Goal: Information Seeking & Learning: Learn about a topic

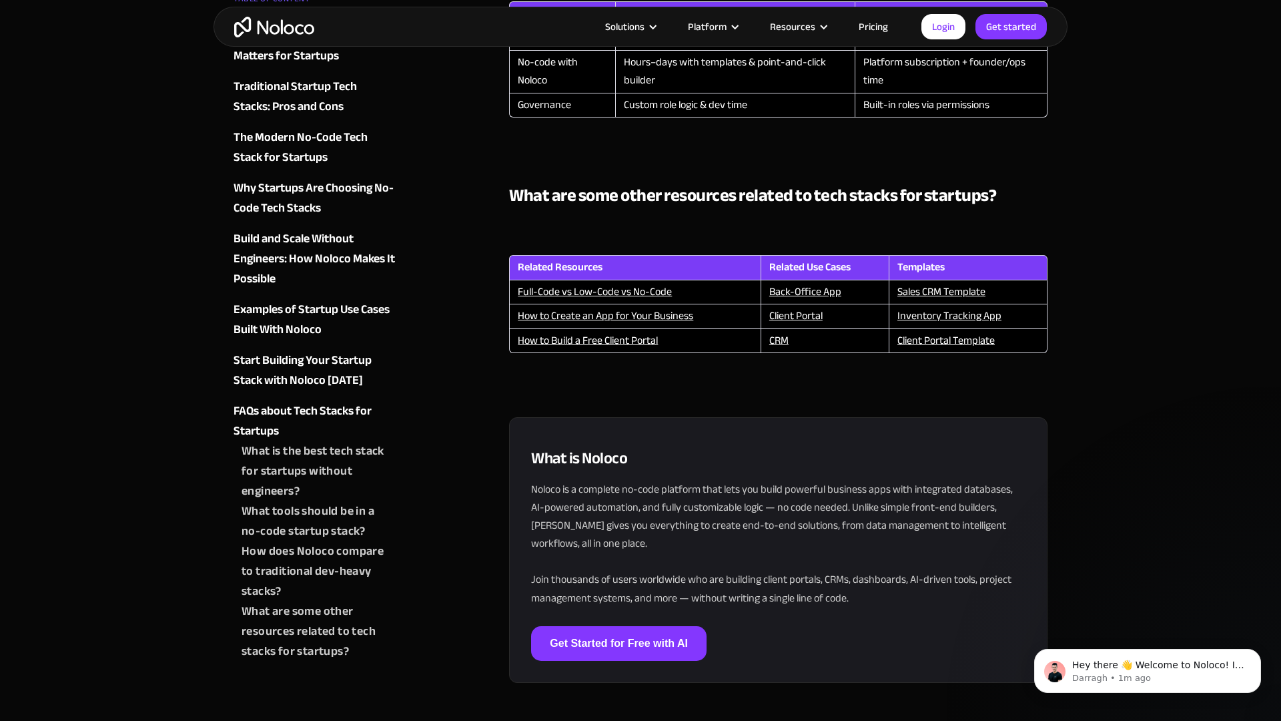
scroll to position [3544, 0]
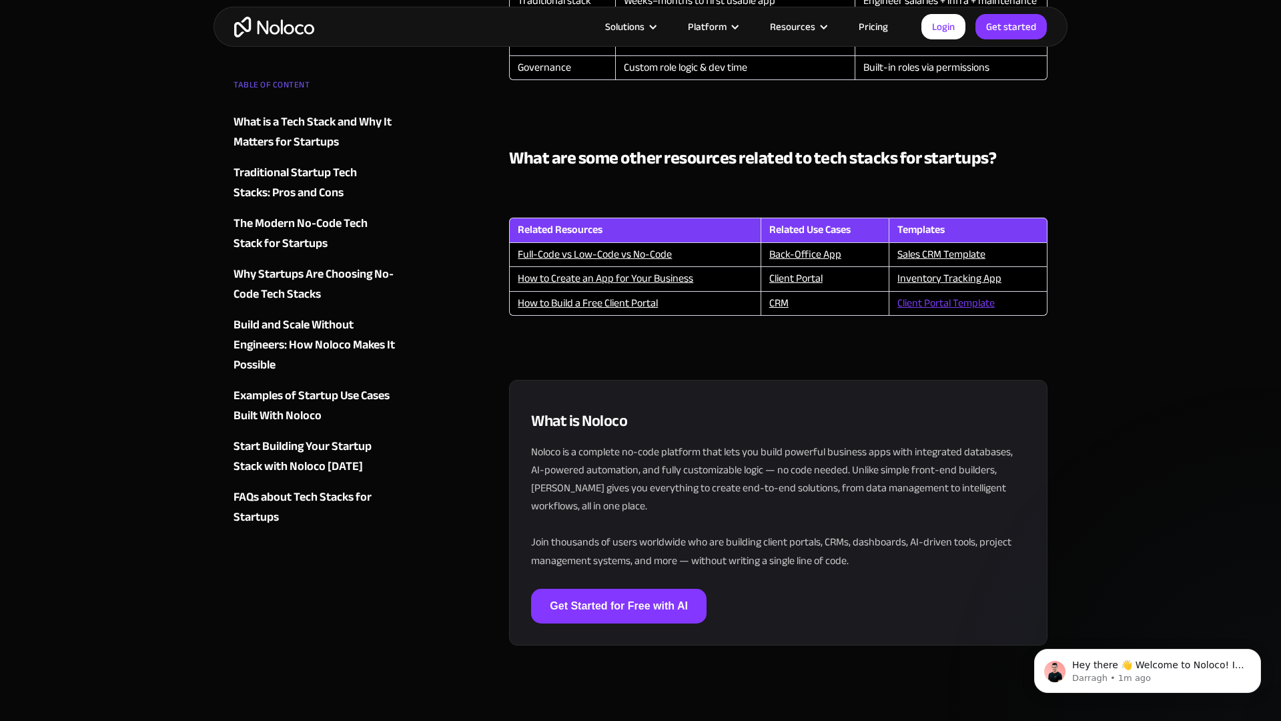
click at [939, 306] on link "Client Portal Template" at bounding box center [945, 303] width 97 height 20
click at [943, 280] on link "Inventory Tracking App" at bounding box center [949, 278] width 104 height 20
click at [944, 252] on link "Sales CRM Template" at bounding box center [941, 254] width 88 height 20
click at [808, 255] on link "Back-Office App" at bounding box center [805, 254] width 72 height 20
click at [797, 288] on link "Client Portal" at bounding box center [795, 278] width 53 height 20
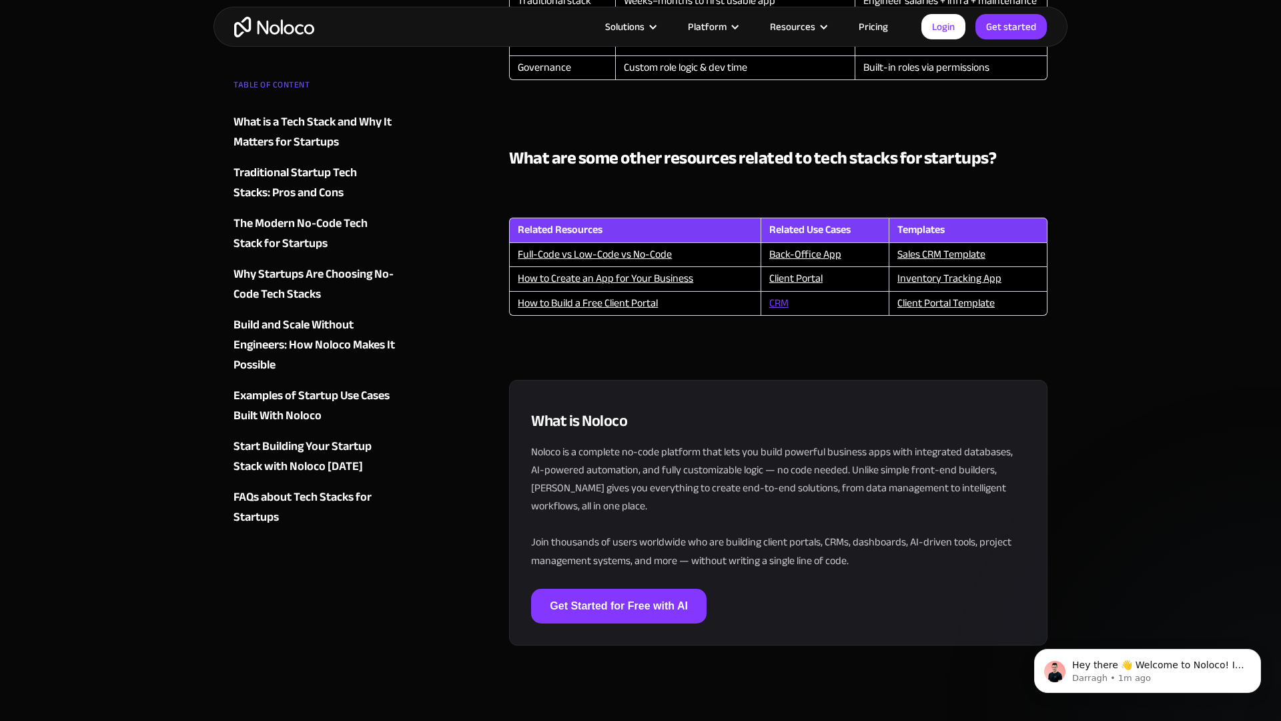
click at [778, 302] on link "CRM" at bounding box center [778, 303] width 19 height 20
drag, startPoint x: 623, startPoint y: 308, endPoint x: 634, endPoint y: 273, distance: 36.5
click at [623, 308] on link "How to Build a Free Client Portal" at bounding box center [588, 303] width 140 height 20
click at [634, 273] on link "How to Create an App for Your Business" at bounding box center [605, 278] width 175 height 20
click at [633, 249] on link "Full-Code vs Low-Code vs No-Code" at bounding box center [595, 254] width 154 height 20
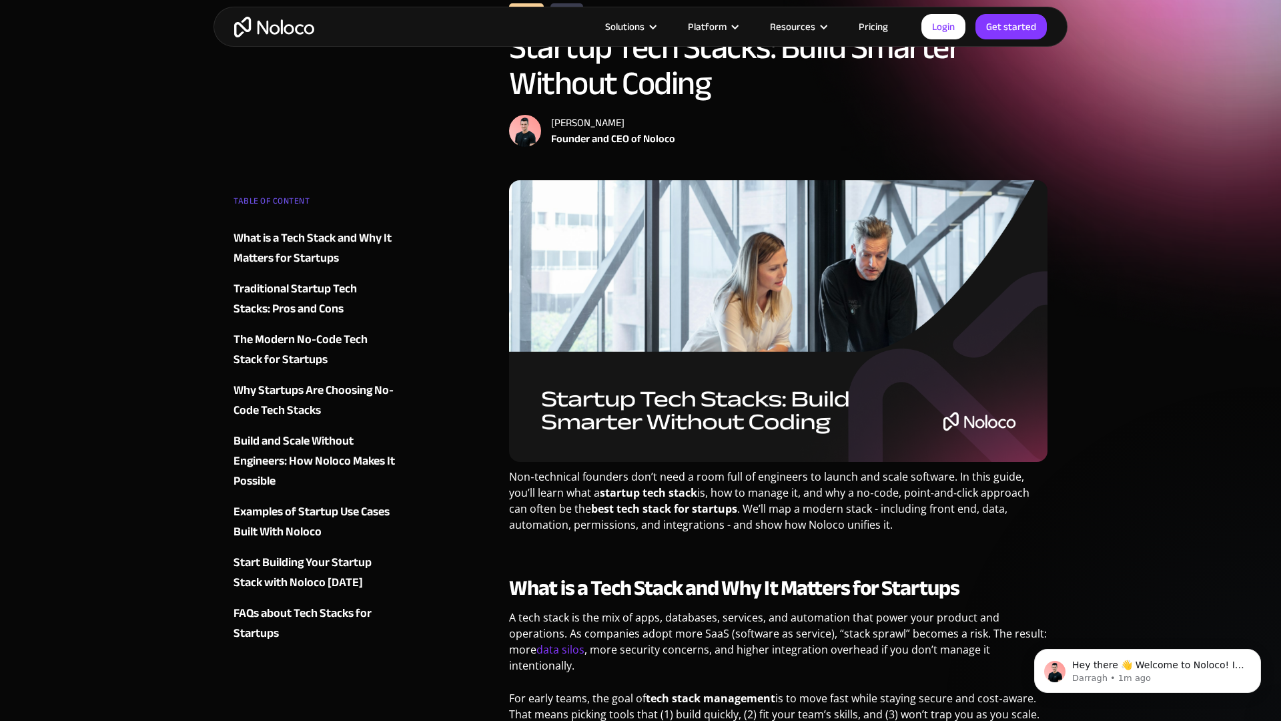
scroll to position [0, 0]
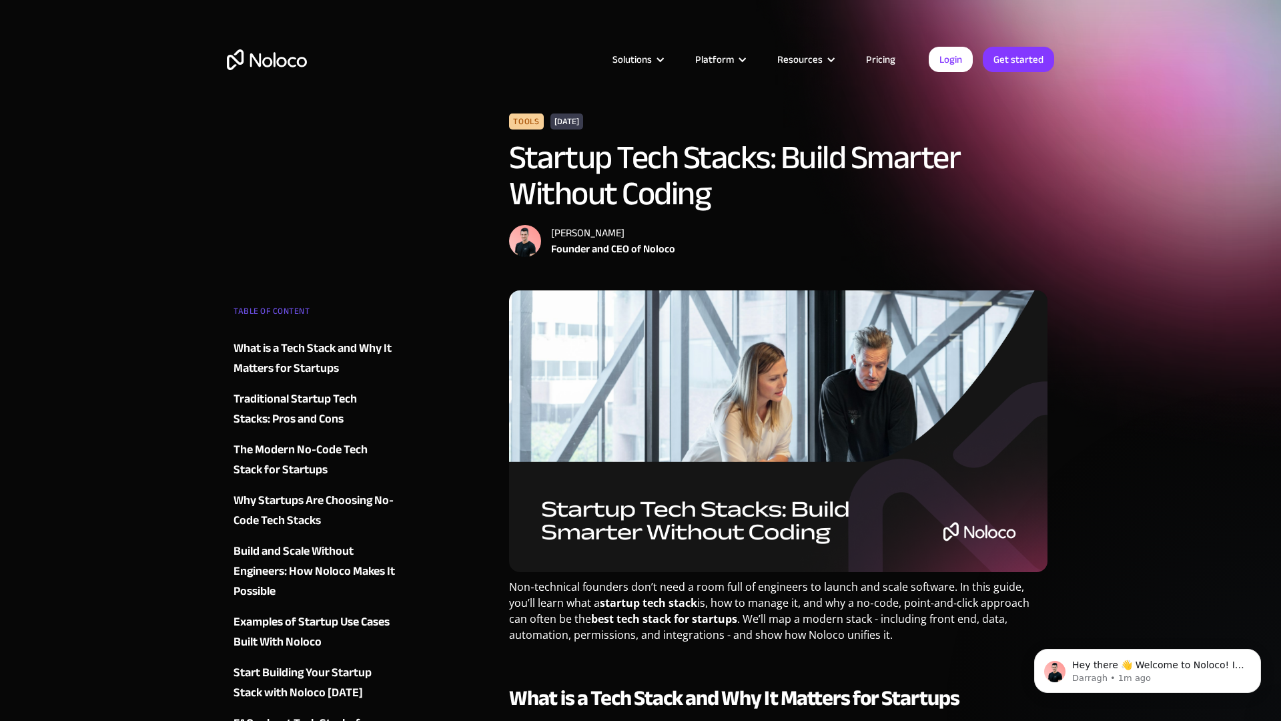
click at [284, 63] on img "home" at bounding box center [267, 59] width 80 height 21
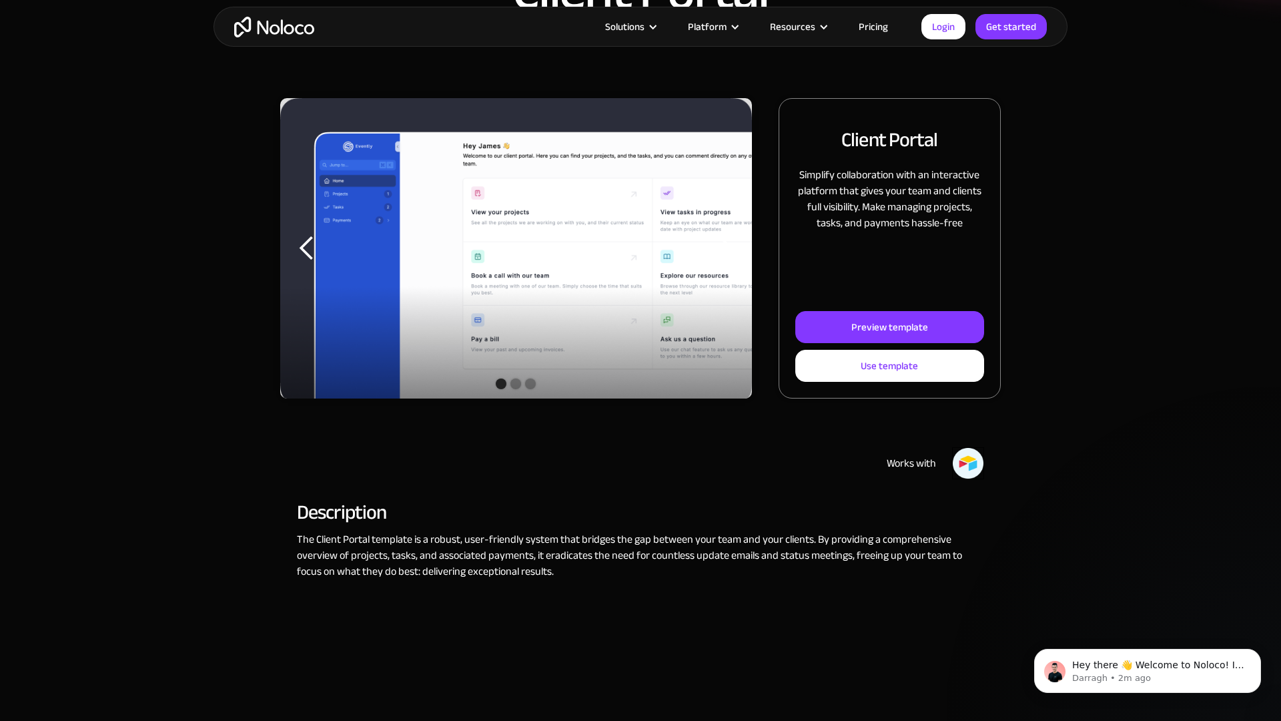
scroll to position [155, 0]
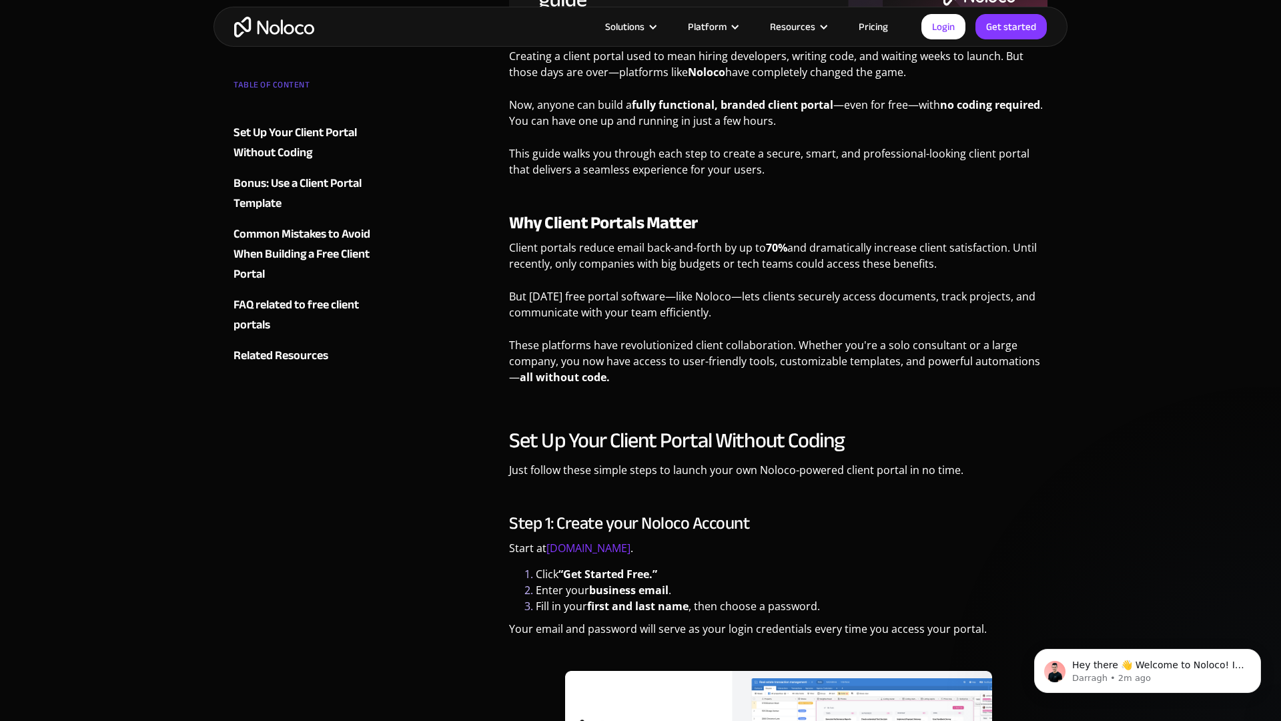
scroll to position [615, 0]
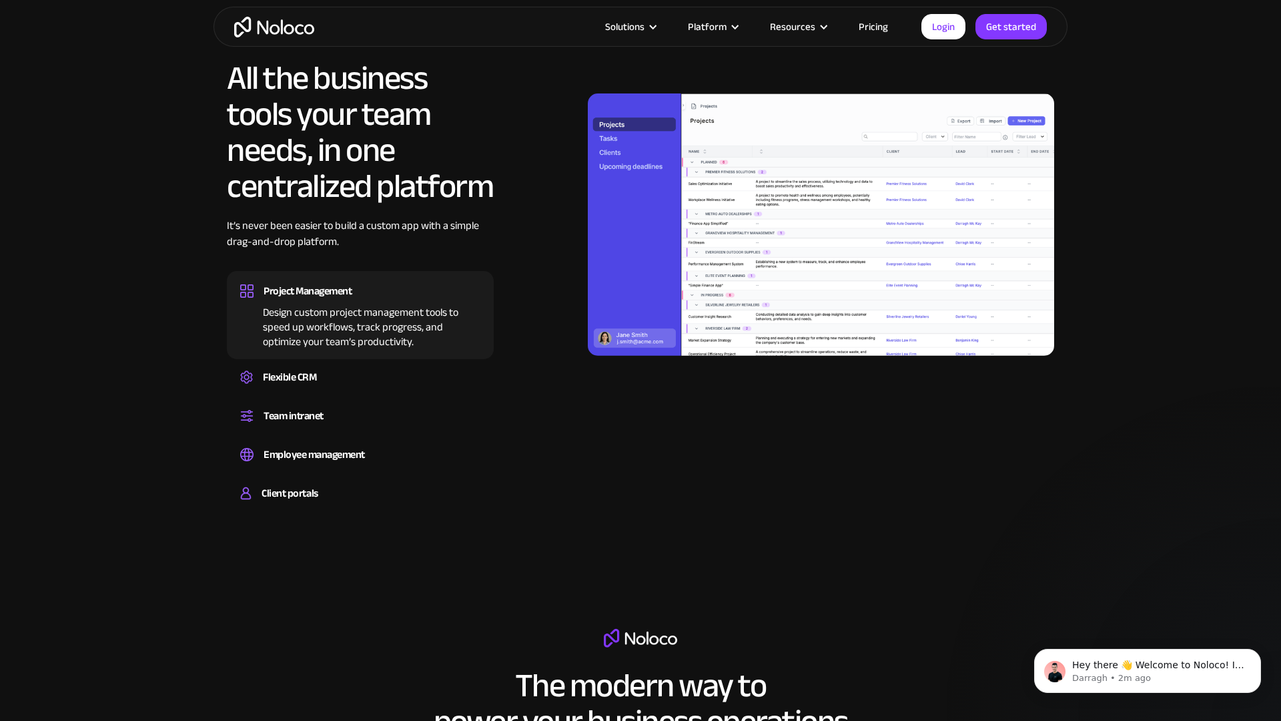
scroll to position [1391, 0]
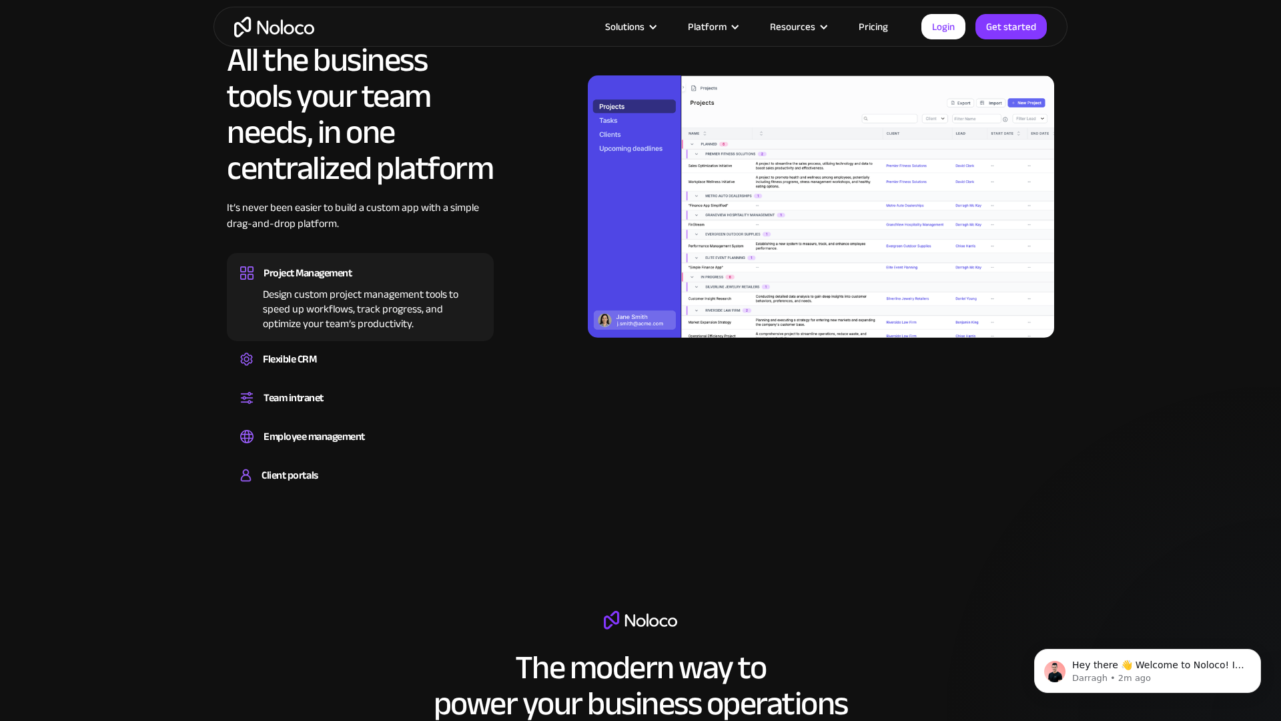
click at [496, 344] on div "All the business tools your team needs, in one centralized platform It’s never …" at bounding box center [640, 269] width 827 height 455
